Goal: Information Seeking & Learning: Learn about a topic

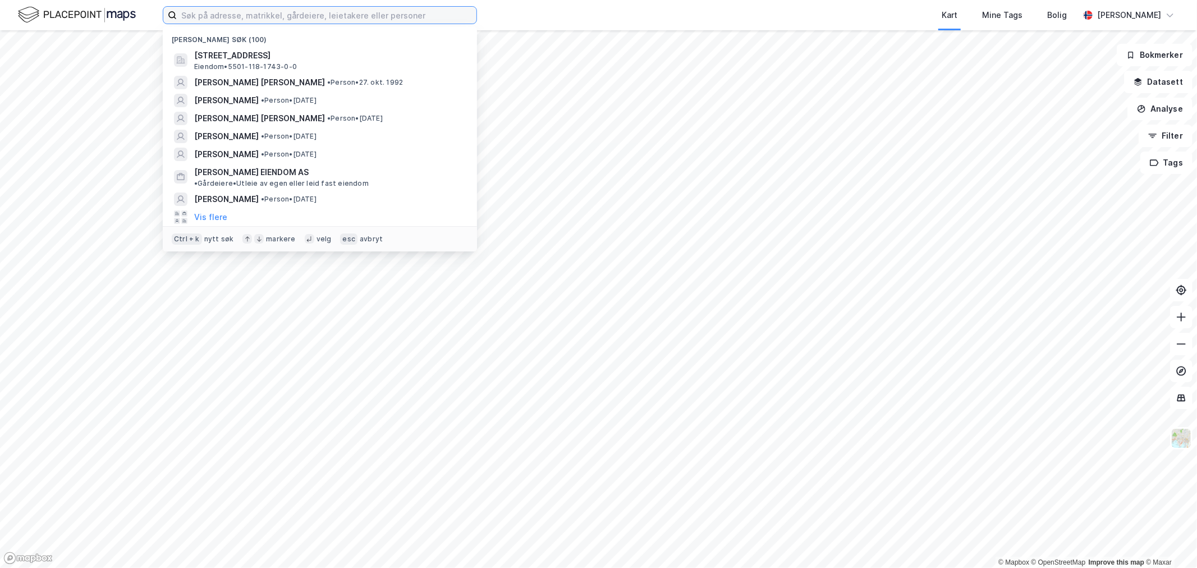
click at [272, 21] on input at bounding box center [327, 15] width 300 height 17
paste input "Multi Eiendom AS"
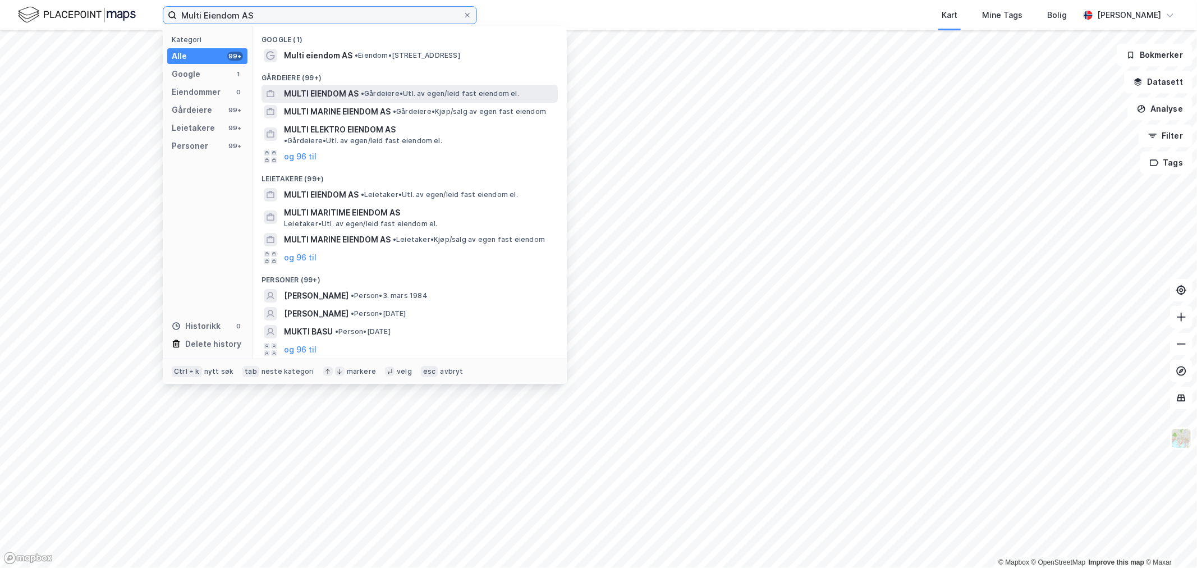
type input "Multi Eiendom AS"
click at [304, 98] on span "MULTI EIENDOM AS" at bounding box center [321, 93] width 75 height 13
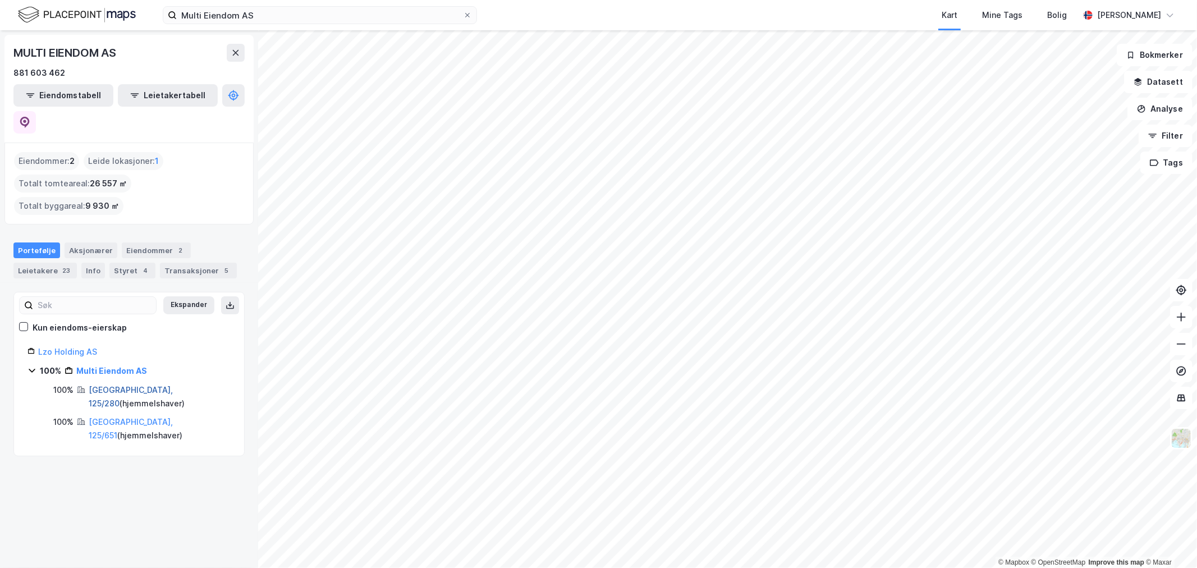
click at [98, 385] on link "[GEOGRAPHIC_DATA], 125/280" at bounding box center [131, 396] width 84 height 23
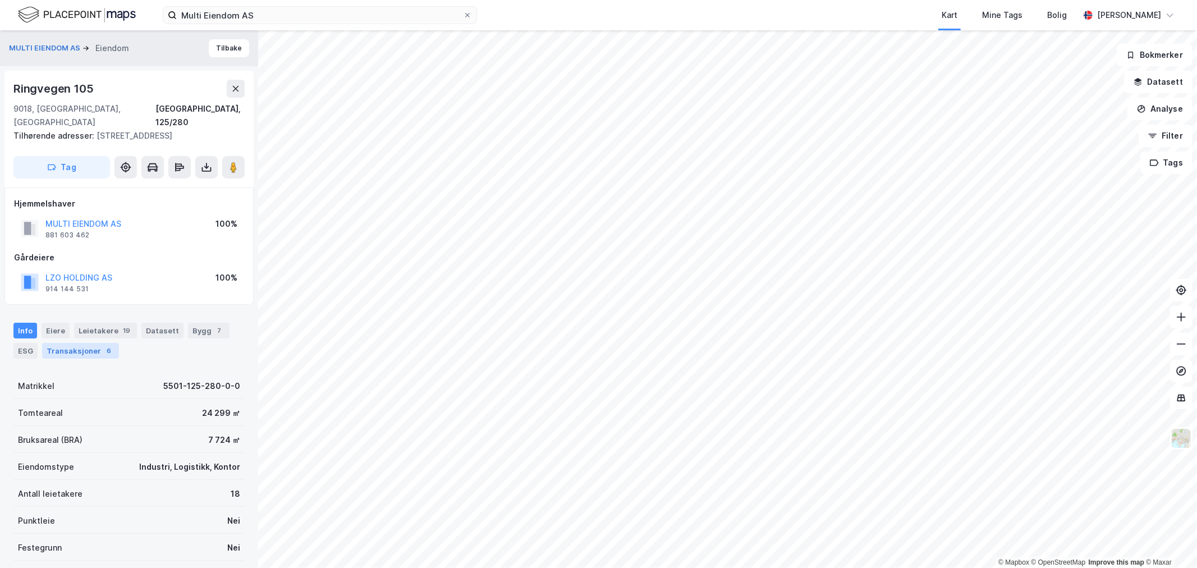
click at [91, 349] on div "Transaksjoner 6" at bounding box center [80, 351] width 77 height 16
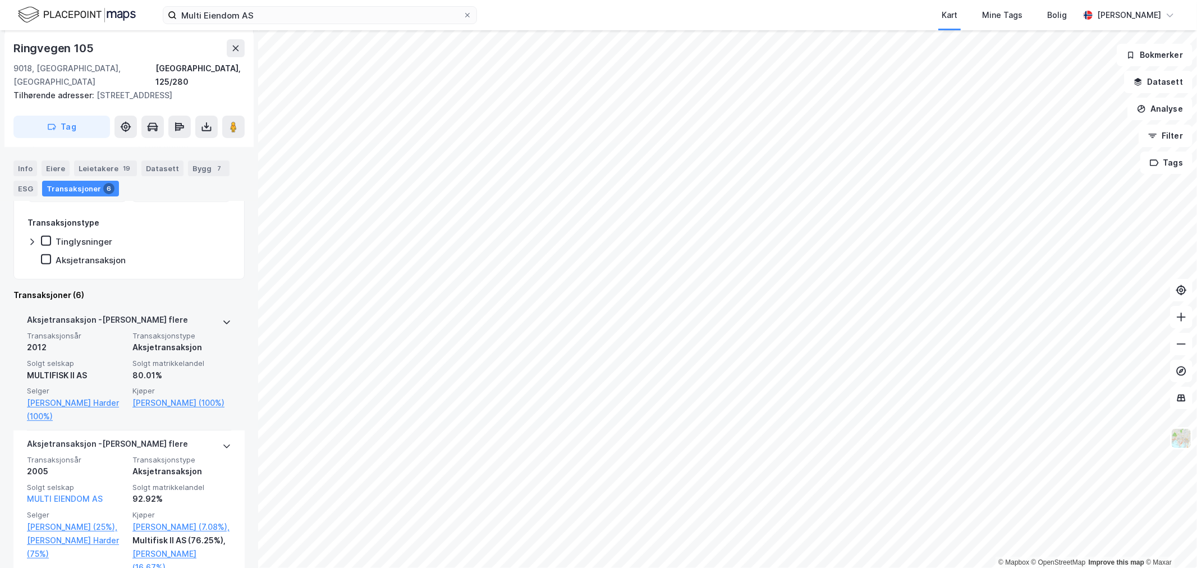
scroll to position [326, 0]
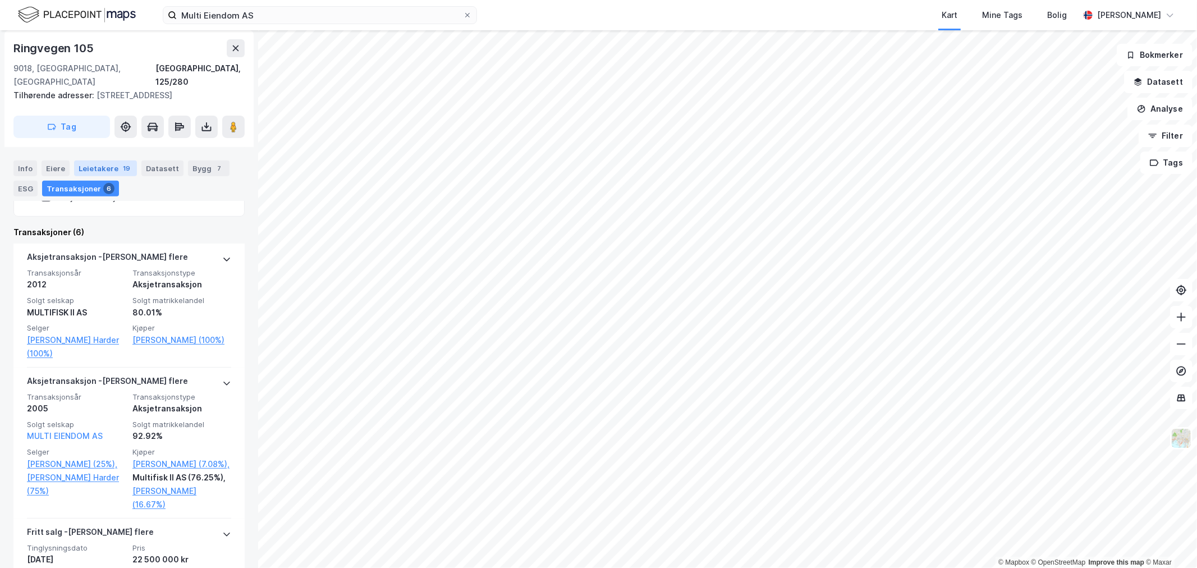
click at [115, 172] on div "Leietakere 19" at bounding box center [105, 169] width 63 height 16
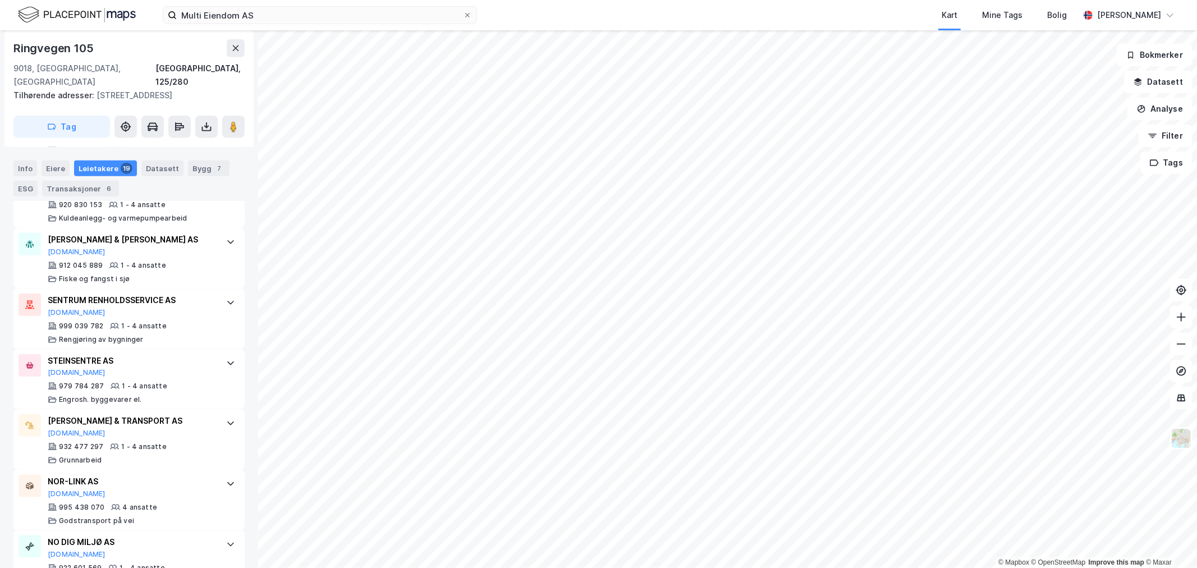
scroll to position [1011, 0]
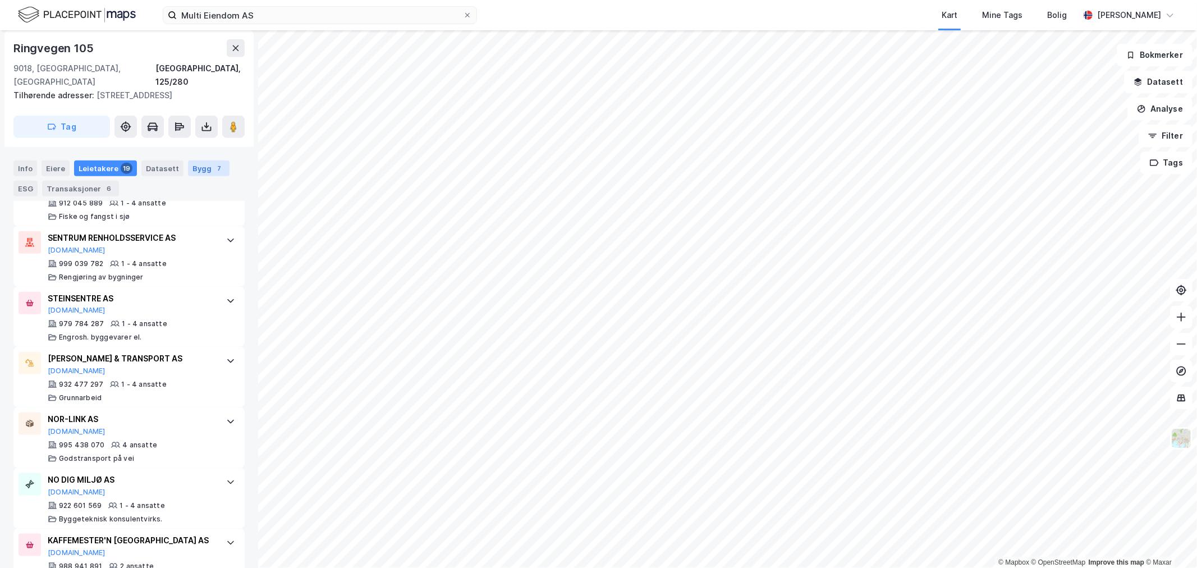
click at [194, 169] on div "Bygg 7" at bounding box center [209, 169] width 42 height 16
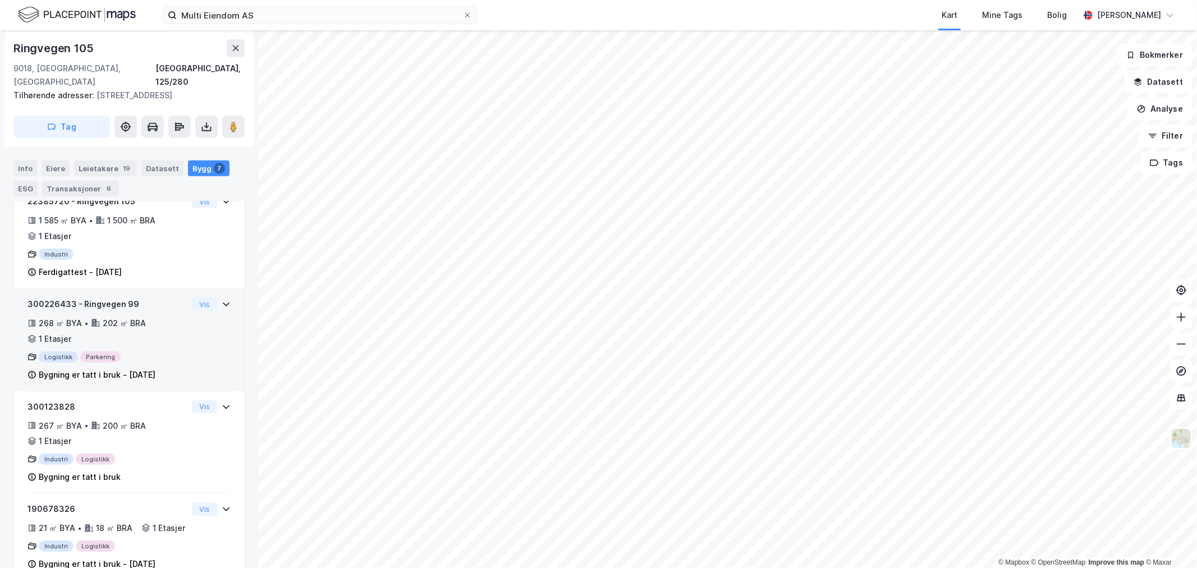
scroll to position [190, 0]
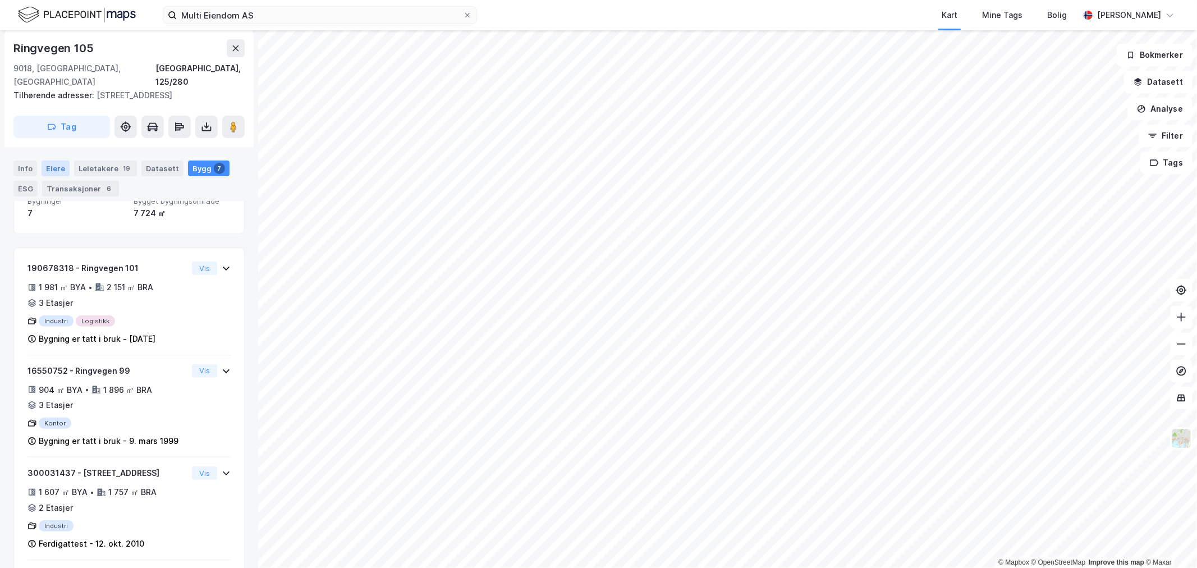
click at [47, 164] on div "Eiere" at bounding box center [56, 169] width 28 height 16
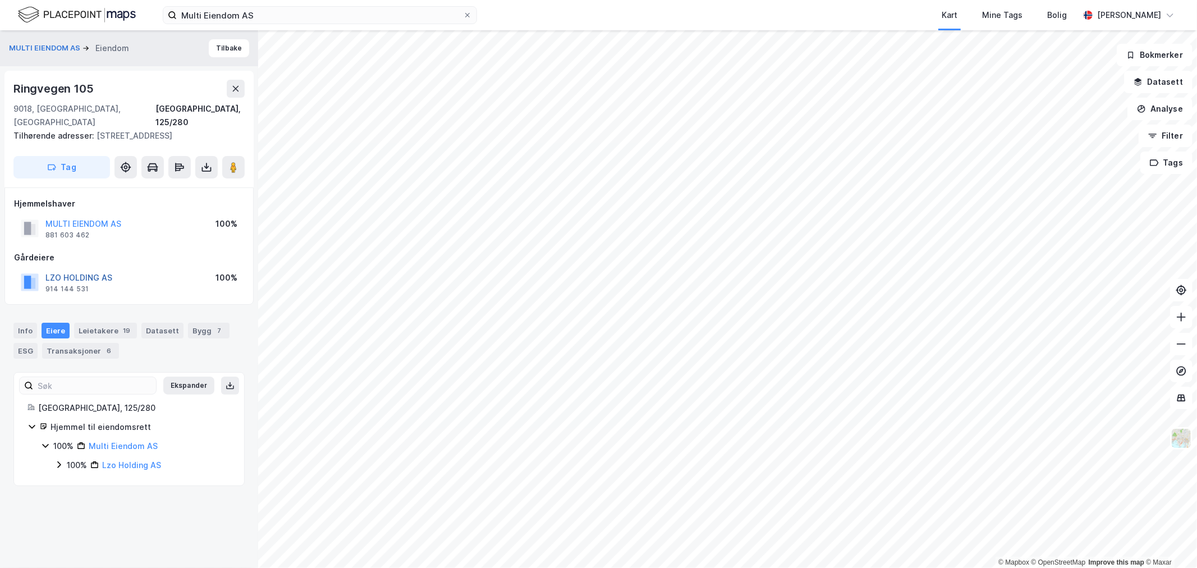
click at [0, 0] on button "LZO HOLDING AS" at bounding box center [0, 0] width 0 height 0
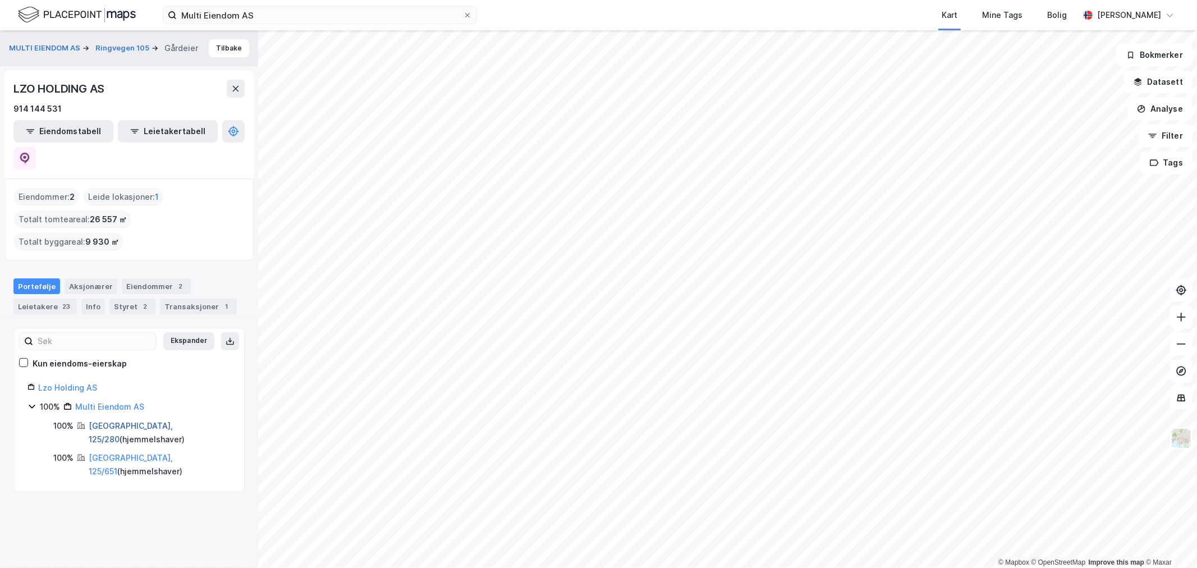
click at [120, 421] on link "[GEOGRAPHIC_DATA], 125/280" at bounding box center [131, 432] width 84 height 23
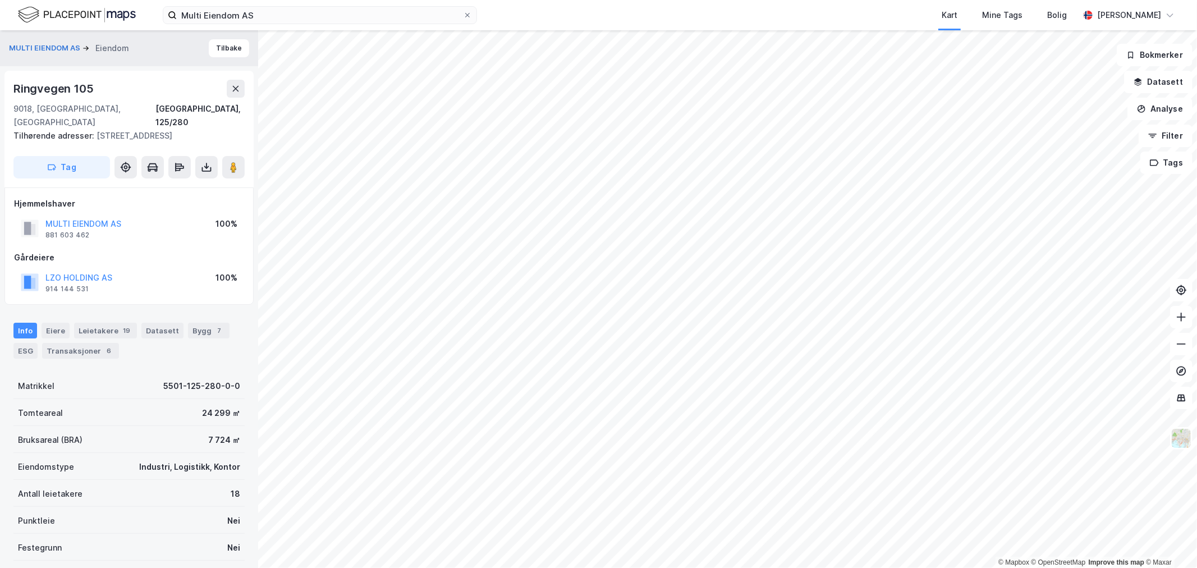
scroll to position [106, 0]
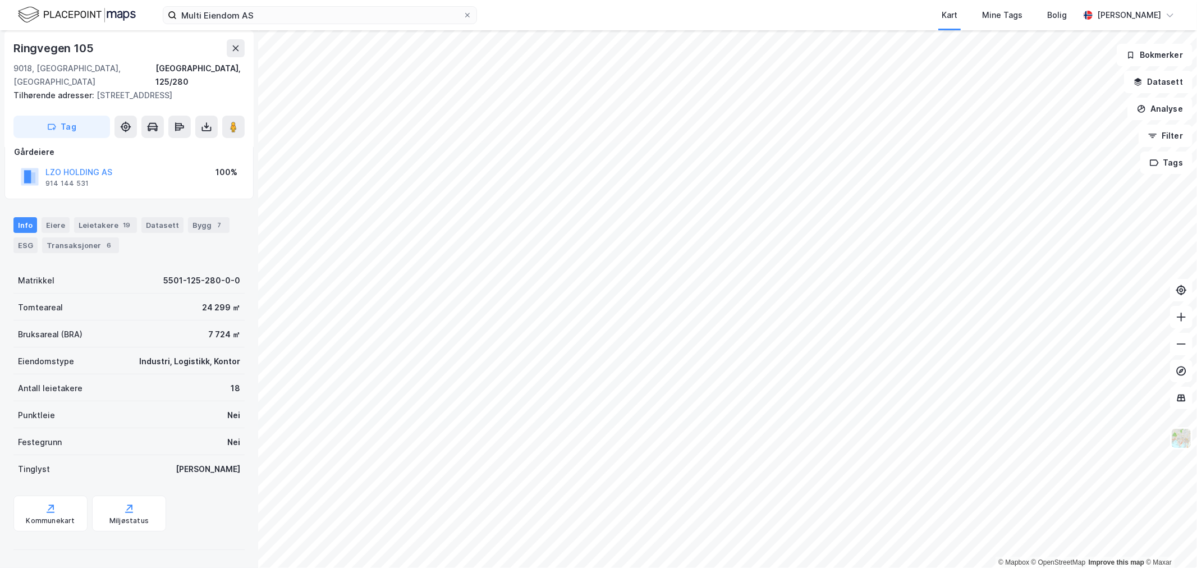
click at [65, 243] on div "Transaksjoner 6" at bounding box center [80, 245] width 77 height 16
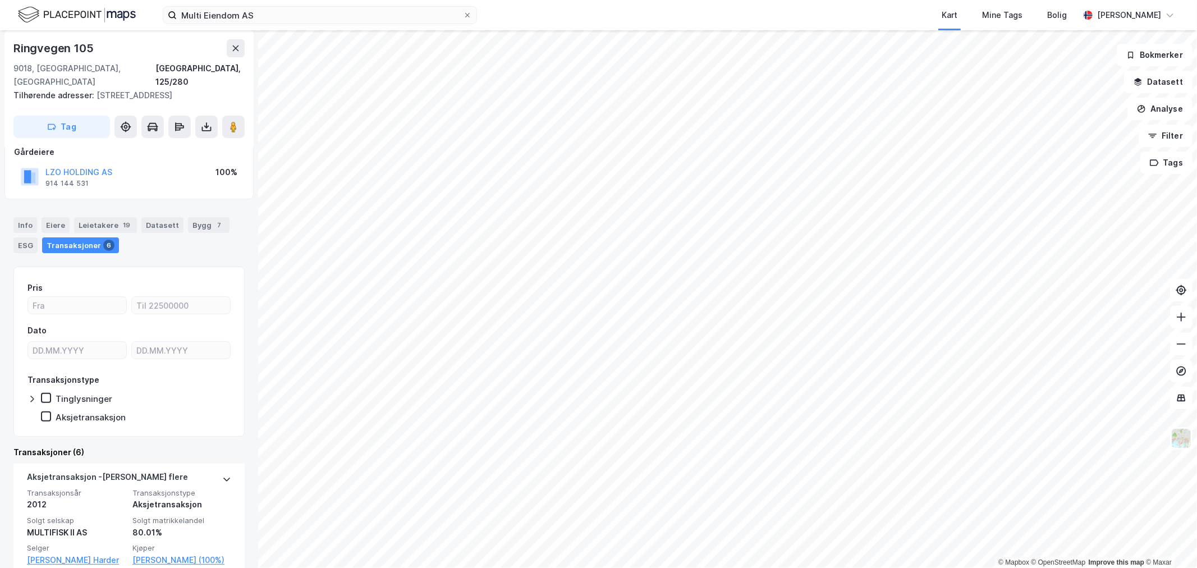
scroll to position [106, 0]
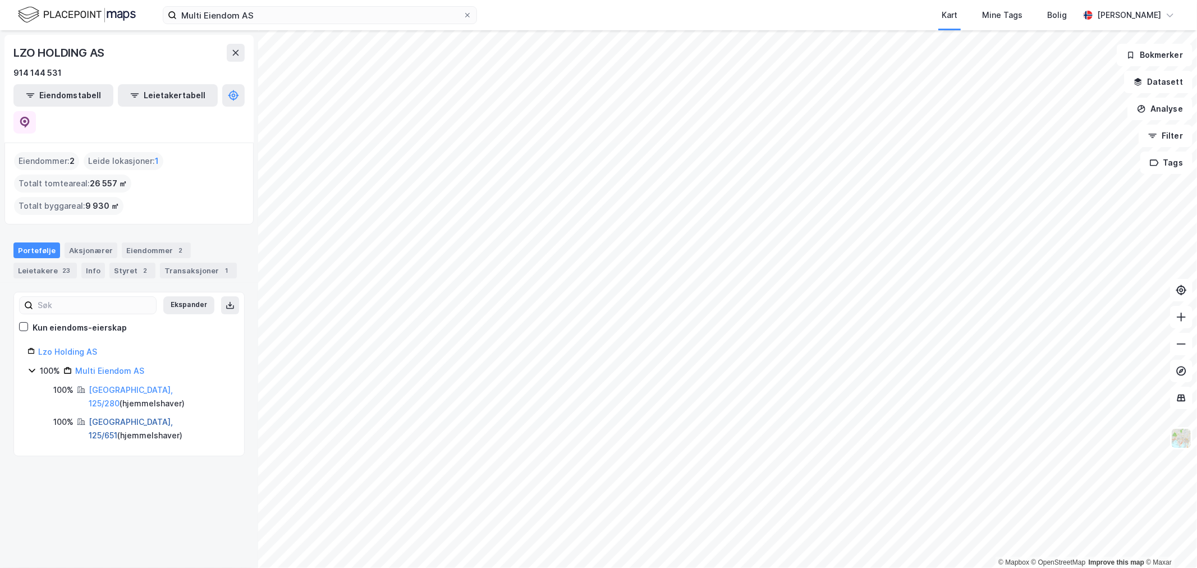
click at [101, 417] on link "[GEOGRAPHIC_DATA], 125/651" at bounding box center [131, 428] width 84 height 23
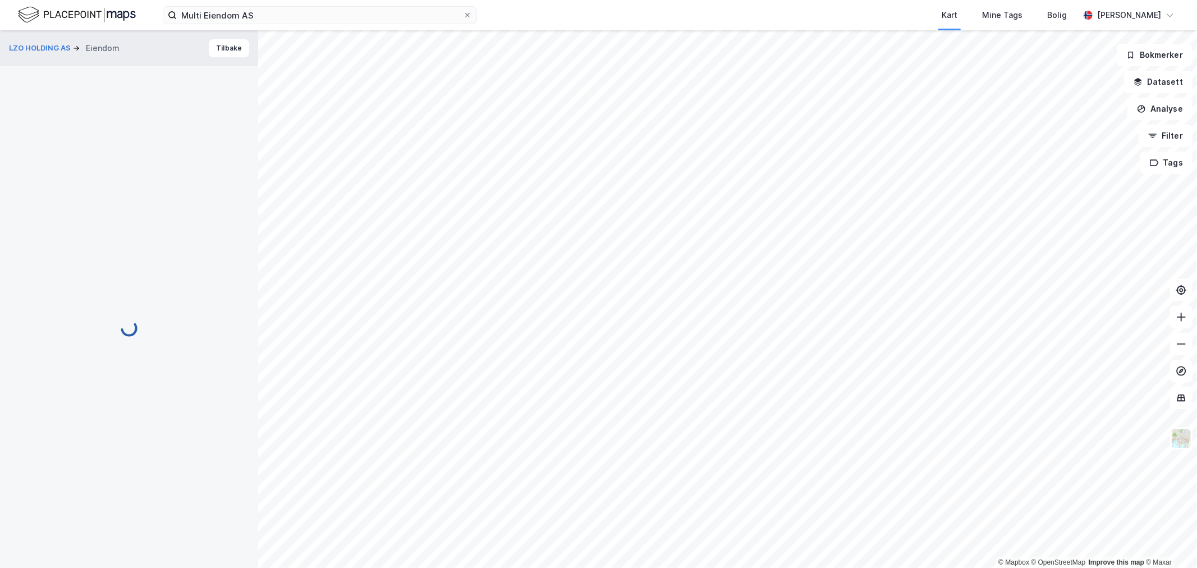
scroll to position [79, 0]
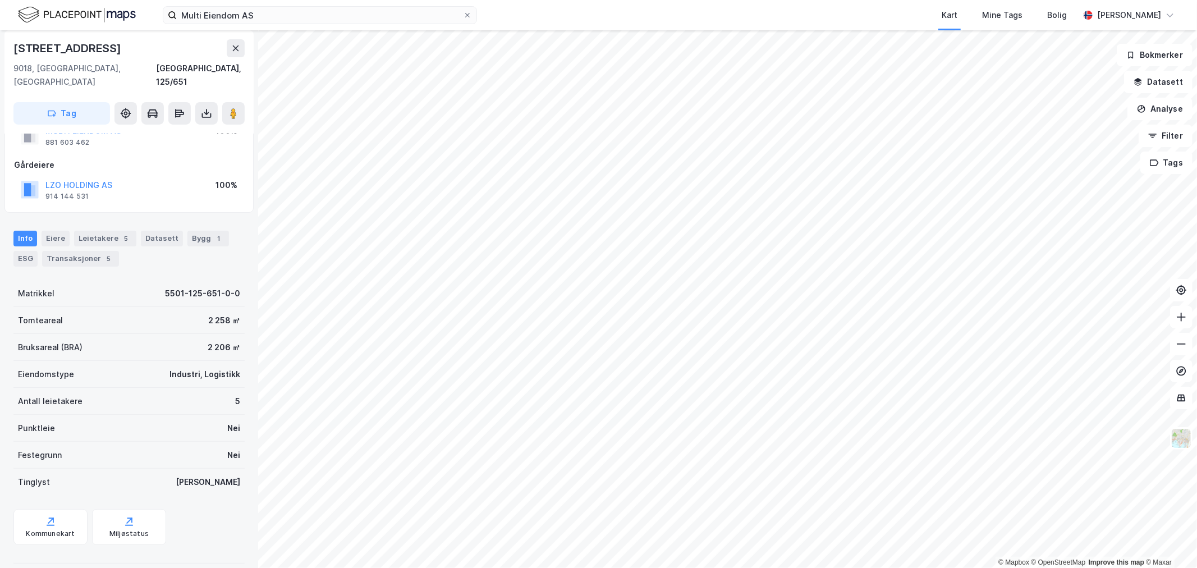
click at [70, 231] on div "Info [PERSON_NAME] 5 Datasett Bygg 1 ESG Transaksjoner 5" at bounding box center [128, 249] width 231 height 36
click at [90, 231] on div "Leietakere 5" at bounding box center [105, 239] width 62 height 16
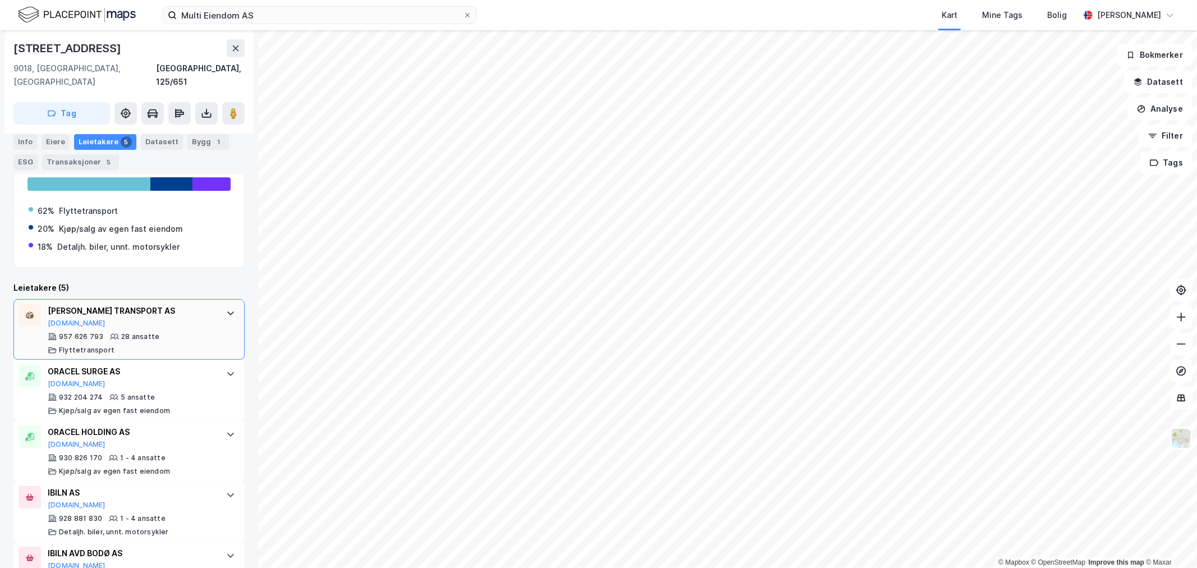
scroll to position [283, 0]
